Goal: Task Accomplishment & Management: Use online tool/utility

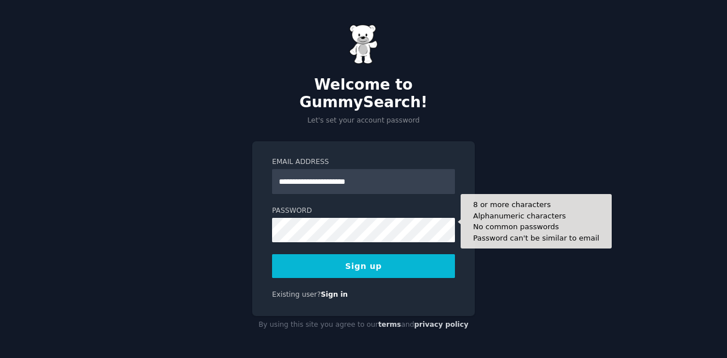
type input "**********"
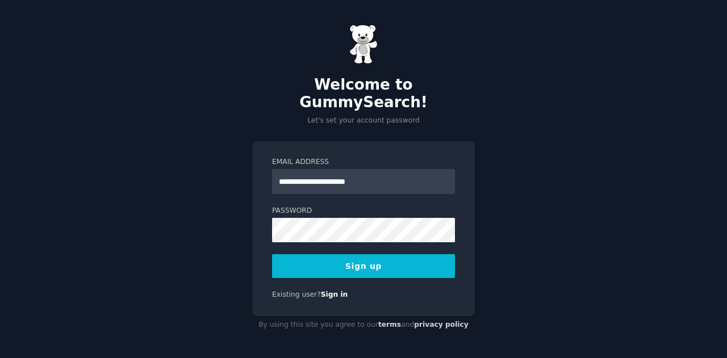
click at [357, 262] on button "Sign up" at bounding box center [363, 266] width 183 height 24
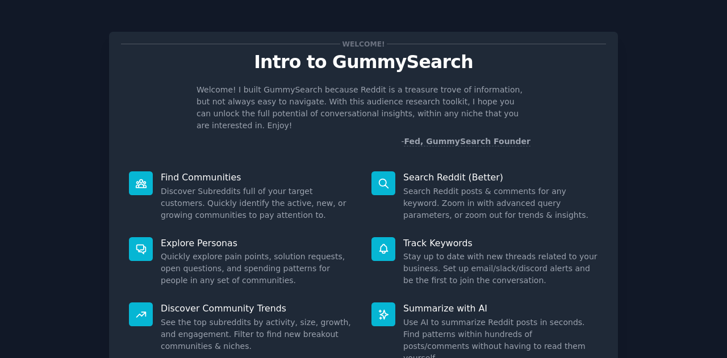
click at [291, 186] on dd "Discover Subreddits full of your target customers. Quickly identify the active,…" at bounding box center [258, 204] width 195 height 36
click at [135, 178] on icon at bounding box center [141, 184] width 12 height 12
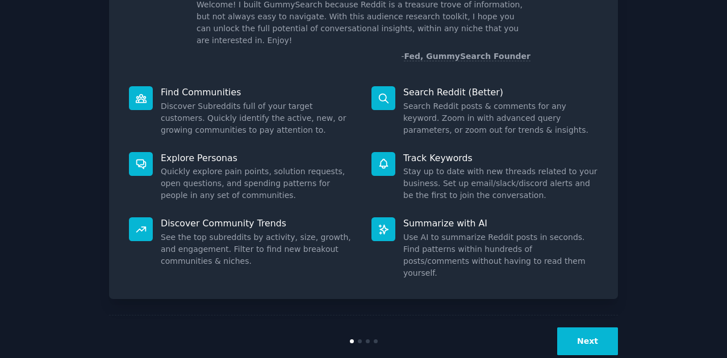
click at [567, 328] on button "Next" at bounding box center [587, 342] width 61 height 28
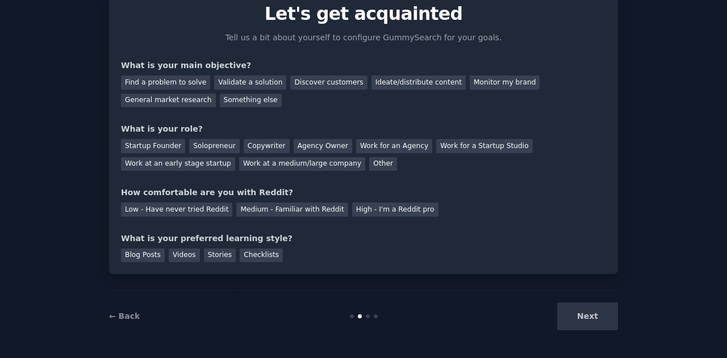
scroll to position [48, 0]
click at [567, 311] on div "Next" at bounding box center [533, 317] width 170 height 28
click at [371, 82] on div "Ideate/distribute content" at bounding box center [418, 83] width 94 height 14
click at [220, 99] on div "Something else" at bounding box center [251, 101] width 62 height 14
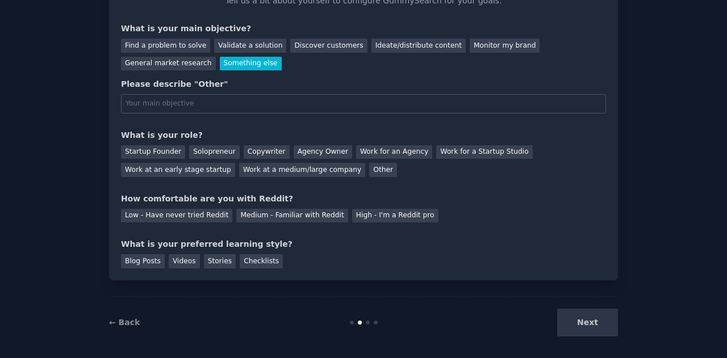
click at [374, 51] on div "Ideate/distribute content" at bounding box center [418, 46] width 94 height 14
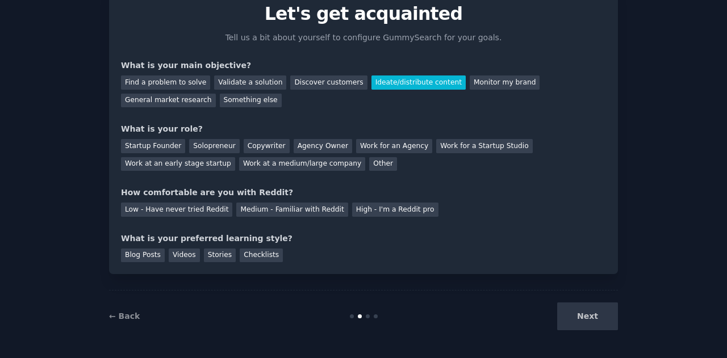
scroll to position [48, 0]
click at [356, 143] on div "Work for an Agency" at bounding box center [394, 147] width 76 height 14
click at [238, 212] on div "Medium - Familiar with Reddit" at bounding box center [291, 210] width 111 height 14
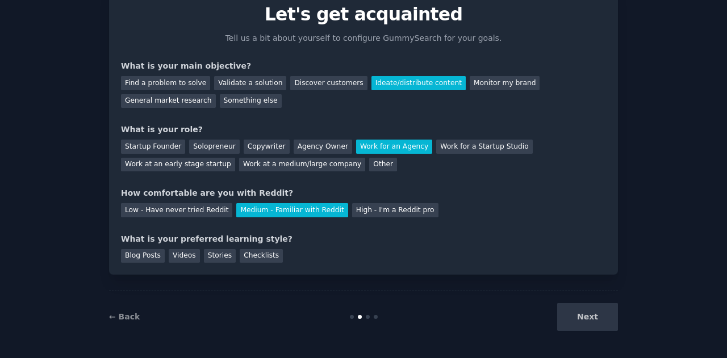
click at [133, 254] on div "Blog Posts" at bounding box center [143, 256] width 44 height 14
click at [240, 253] on div "Checklists" at bounding box center [261, 256] width 43 height 14
click at [152, 251] on div "Blog Posts" at bounding box center [143, 256] width 44 height 14
click at [578, 313] on button "Next" at bounding box center [587, 317] width 61 height 28
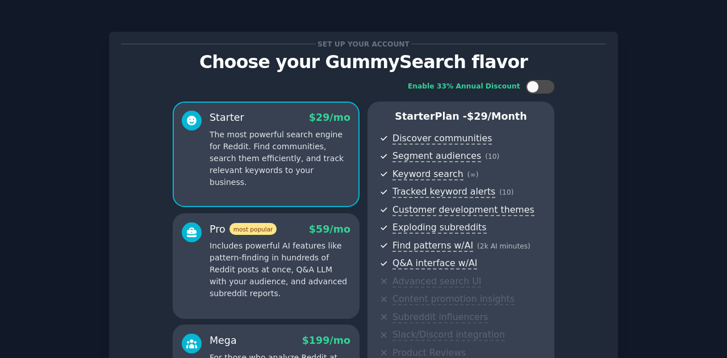
click at [662, 78] on div "Set up your account Choose your GummySearch flavor Enable 33% Annual Discount S…" at bounding box center [363, 269] width 695 height 507
click at [602, 46] on div "Set up your account" at bounding box center [363, 44] width 485 height 12
click at [602, 28] on div "Set up your account Choose your GummySearch flavor Enable 33% Annual Discount S…" at bounding box center [363, 269] width 509 height 507
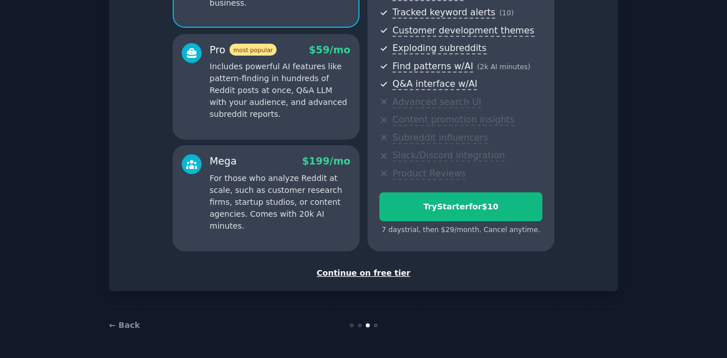
click at [368, 274] on div "Continue on free tier" at bounding box center [363, 274] width 485 height 12
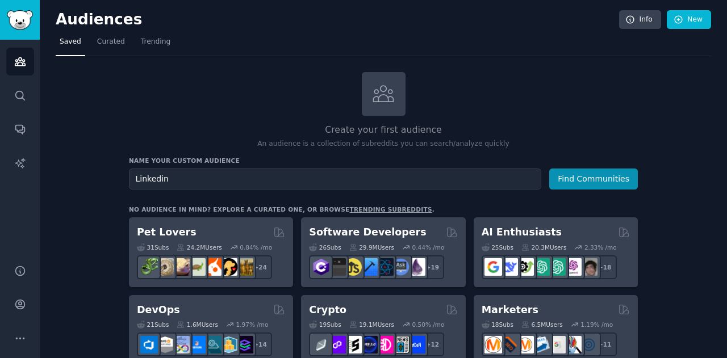
type input "Linkedin"
click at [549, 169] on button "Find Communities" at bounding box center [593, 179] width 89 height 21
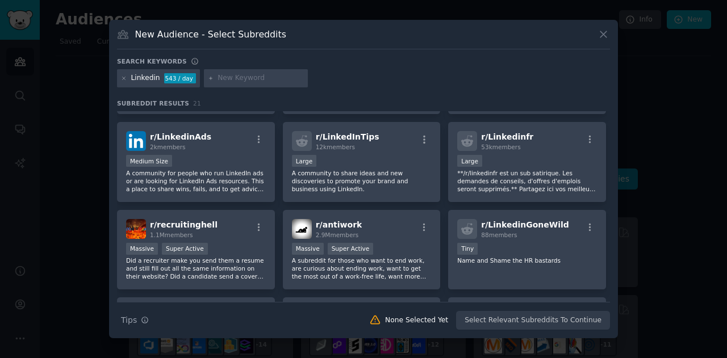
scroll to position [78, 0]
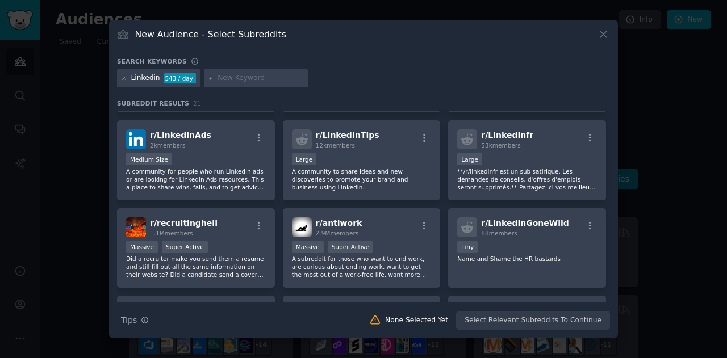
click at [410, 153] on div "Large" at bounding box center [362, 160] width 140 height 14
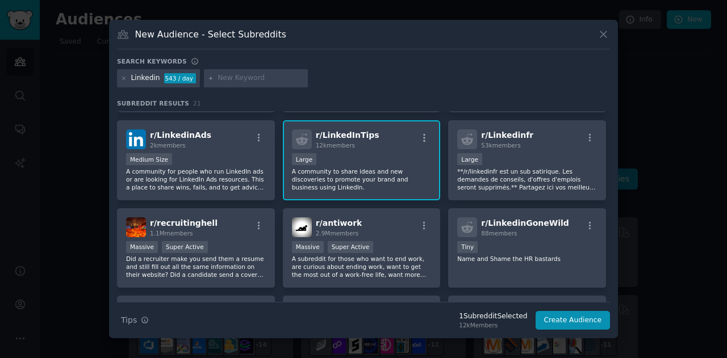
click at [231, 132] on div "r/ LinkedinAds 2k members" at bounding box center [196, 140] width 140 height 20
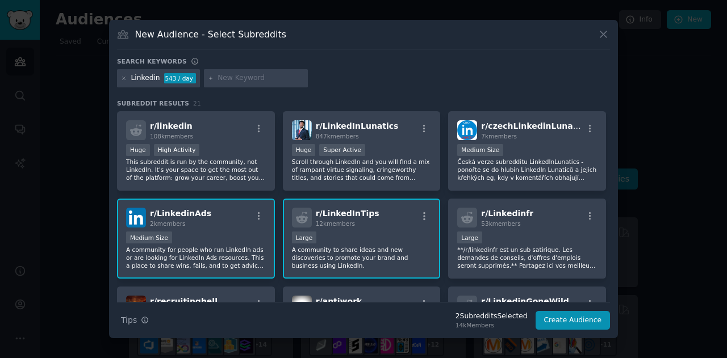
scroll to position [0, 0]
click at [398, 127] on div "r/ LinkedInLunatics 847k members" at bounding box center [362, 130] width 140 height 20
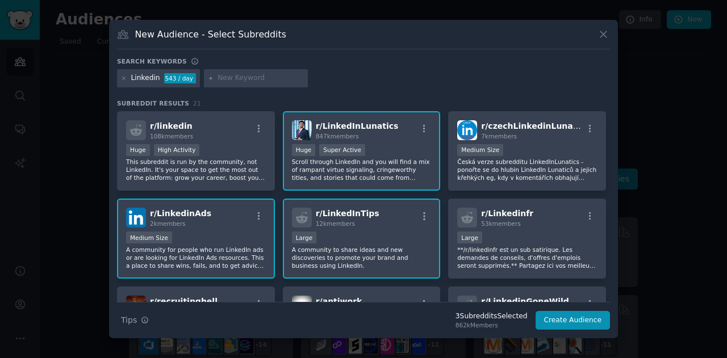
click at [200, 122] on div "r/ linkedin 108k members" at bounding box center [196, 130] width 140 height 20
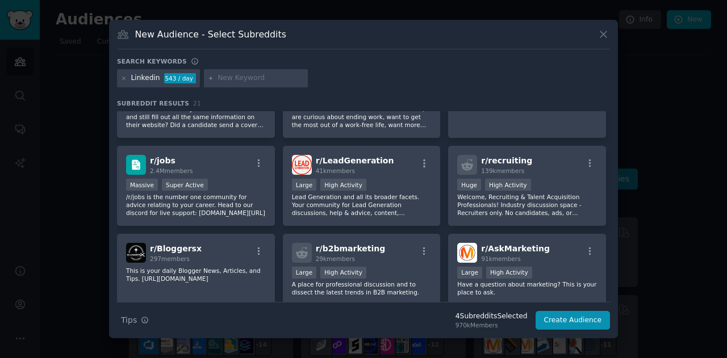
scroll to position [230, 0]
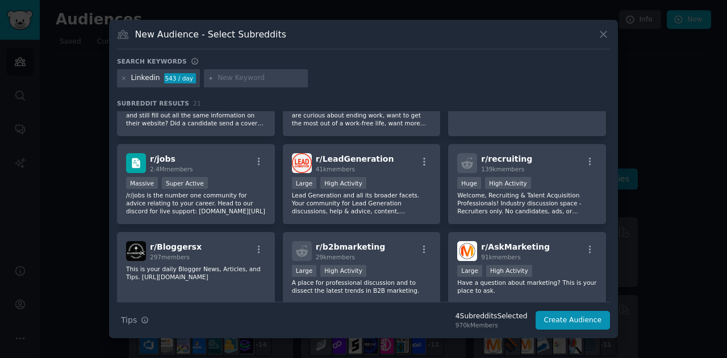
click at [392, 162] on div "r/ LeadGeneration 41k members" at bounding box center [362, 163] width 140 height 20
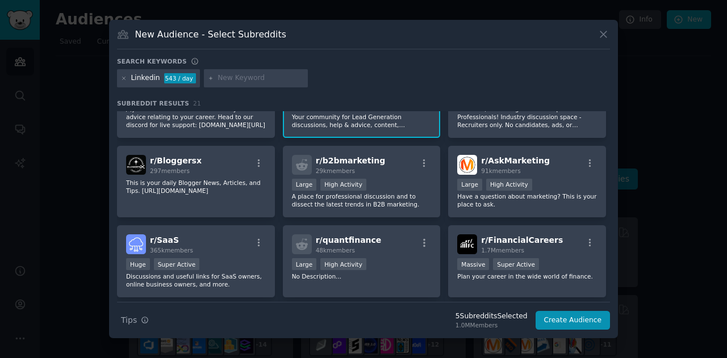
scroll to position [318, 0]
click at [392, 166] on div "r/ b2bmarketing 29k members" at bounding box center [362, 164] width 140 height 20
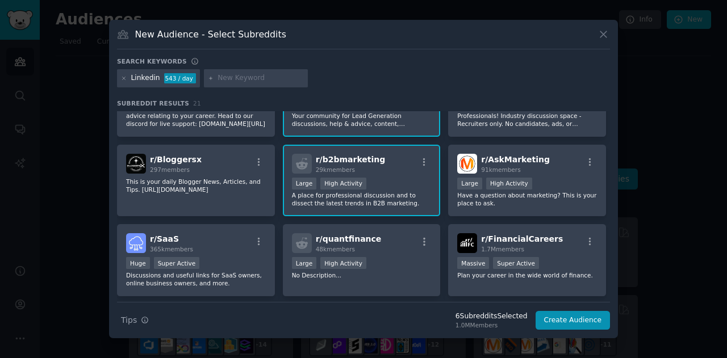
click at [223, 238] on div "r/ SaaS 365k members" at bounding box center [196, 243] width 140 height 20
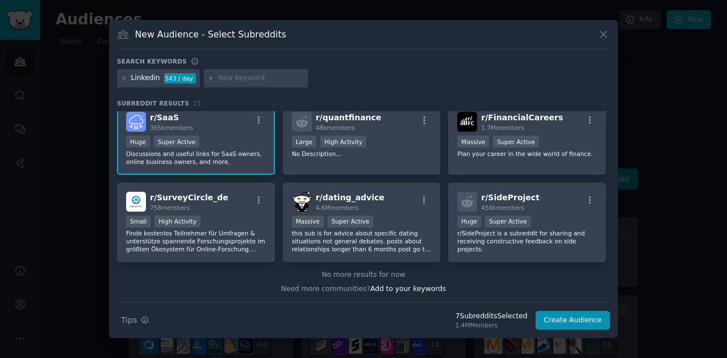
scroll to position [0, 0]
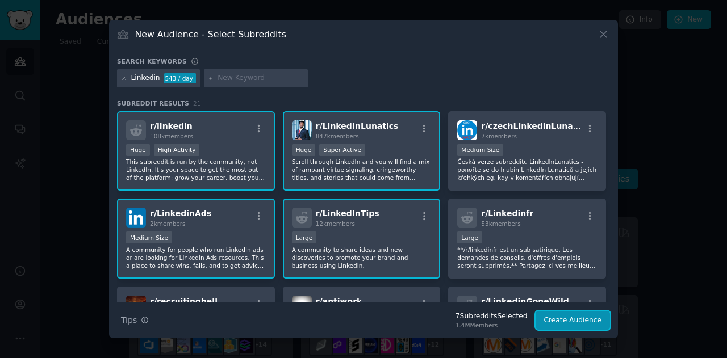
click at [577, 320] on button "Create Audience" at bounding box center [573, 320] width 75 height 19
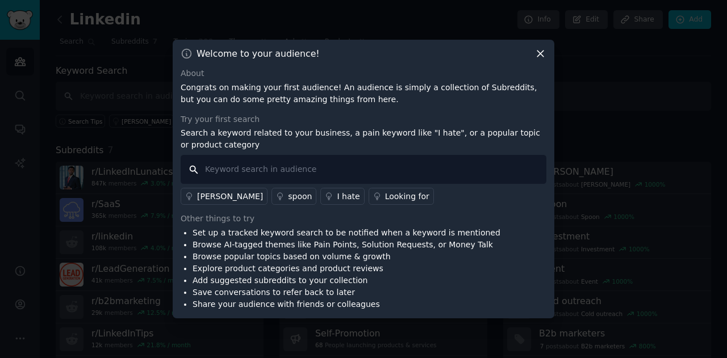
click at [384, 167] on input "text" at bounding box center [364, 169] width 366 height 29
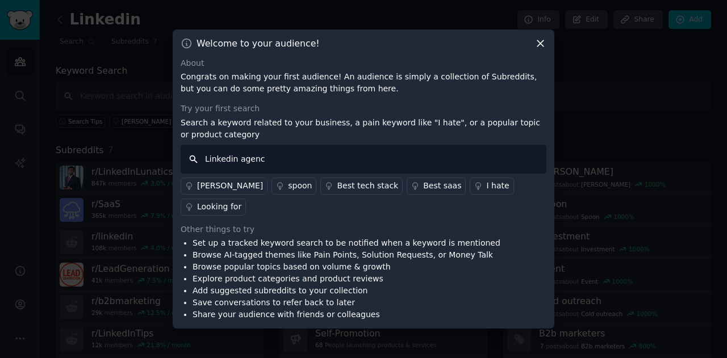
type input "Linkedin agency"
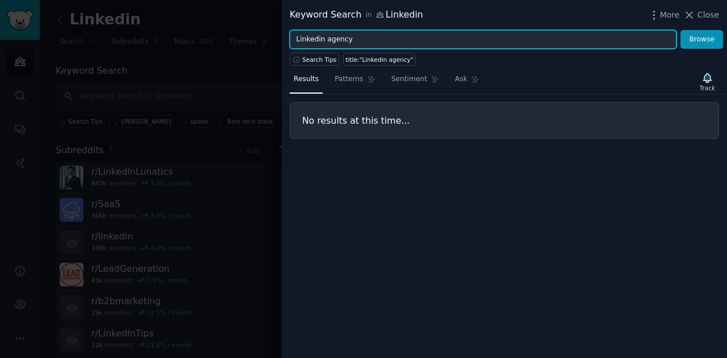
click at [385, 40] on input "Linkedin agency" at bounding box center [483, 39] width 387 height 19
type input "L"
type input "Agency"
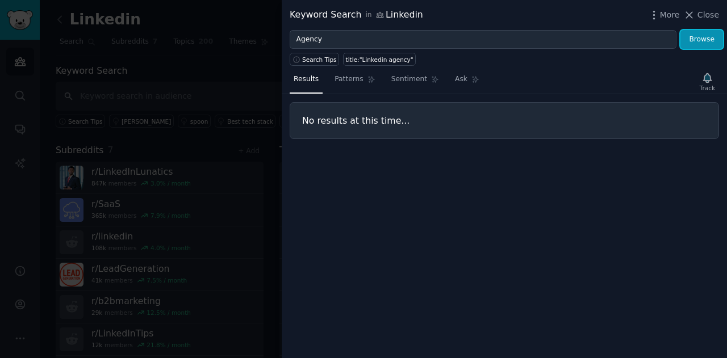
click at [699, 35] on button "Browse" at bounding box center [701, 39] width 43 height 19
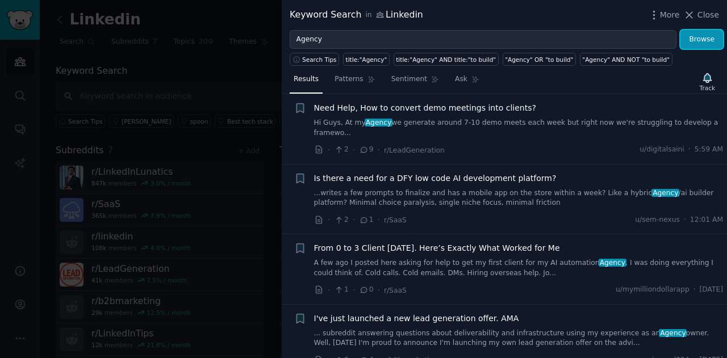
scroll to position [293, 0]
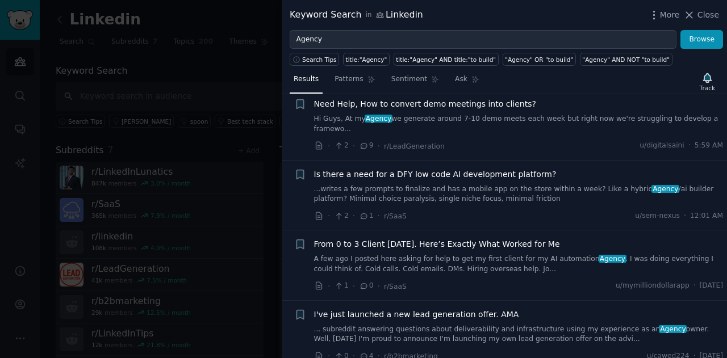
click at [487, 254] on link "A few ago I posted here asking for help to get my first client for my AI automa…" at bounding box center [519, 264] width 410 height 20
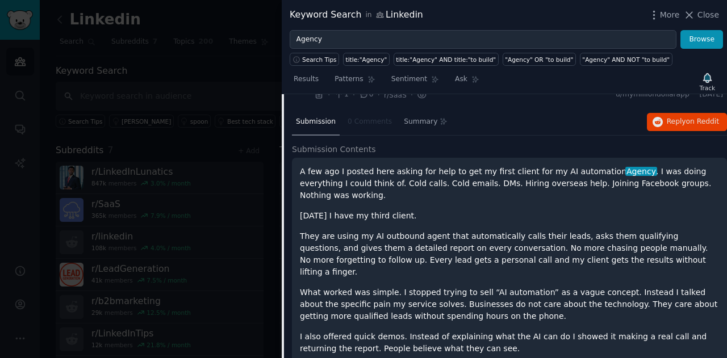
scroll to position [494, 0]
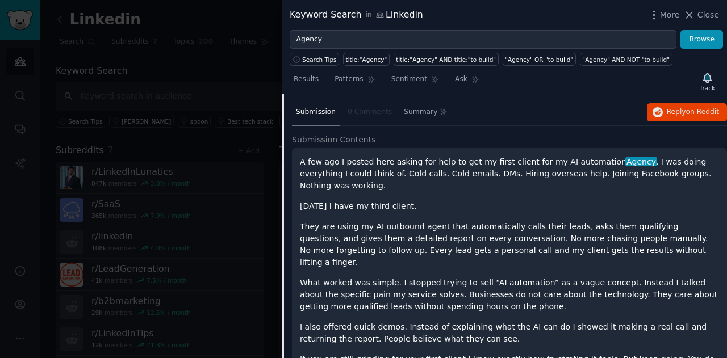
click at [146, 73] on div at bounding box center [363, 179] width 727 height 358
